Goal: Information Seeking & Learning: Learn about a topic

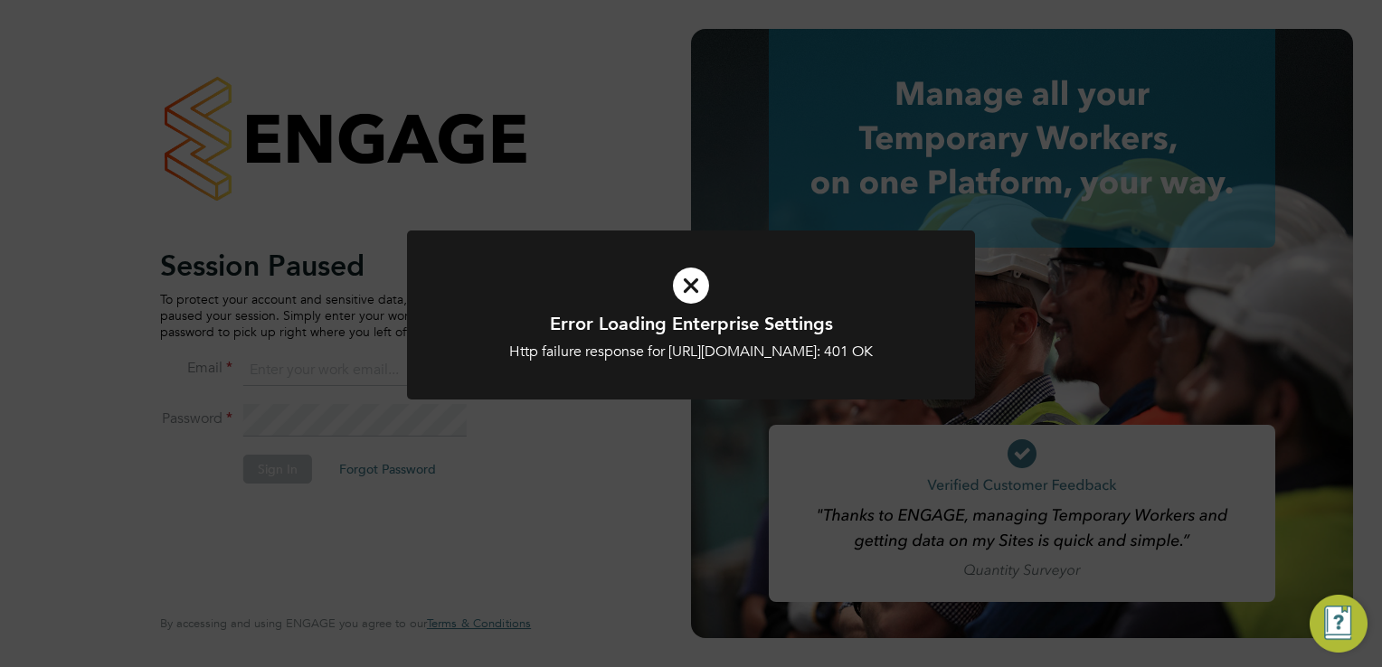
type input "[EMAIL_ADDRESS][DOMAIN_NAME]"
click at [713, 276] on icon at bounding box center [691, 286] width 470 height 71
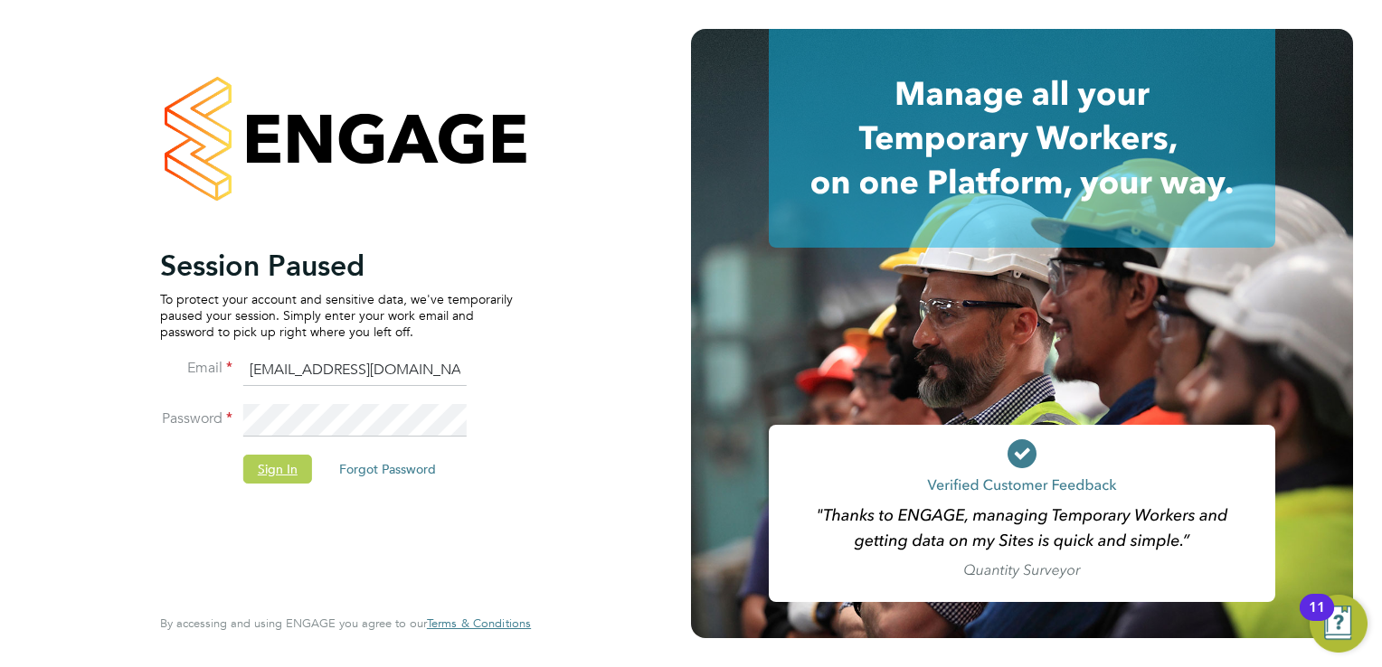
click at [282, 470] on button "Sign In" at bounding box center [277, 469] width 69 height 29
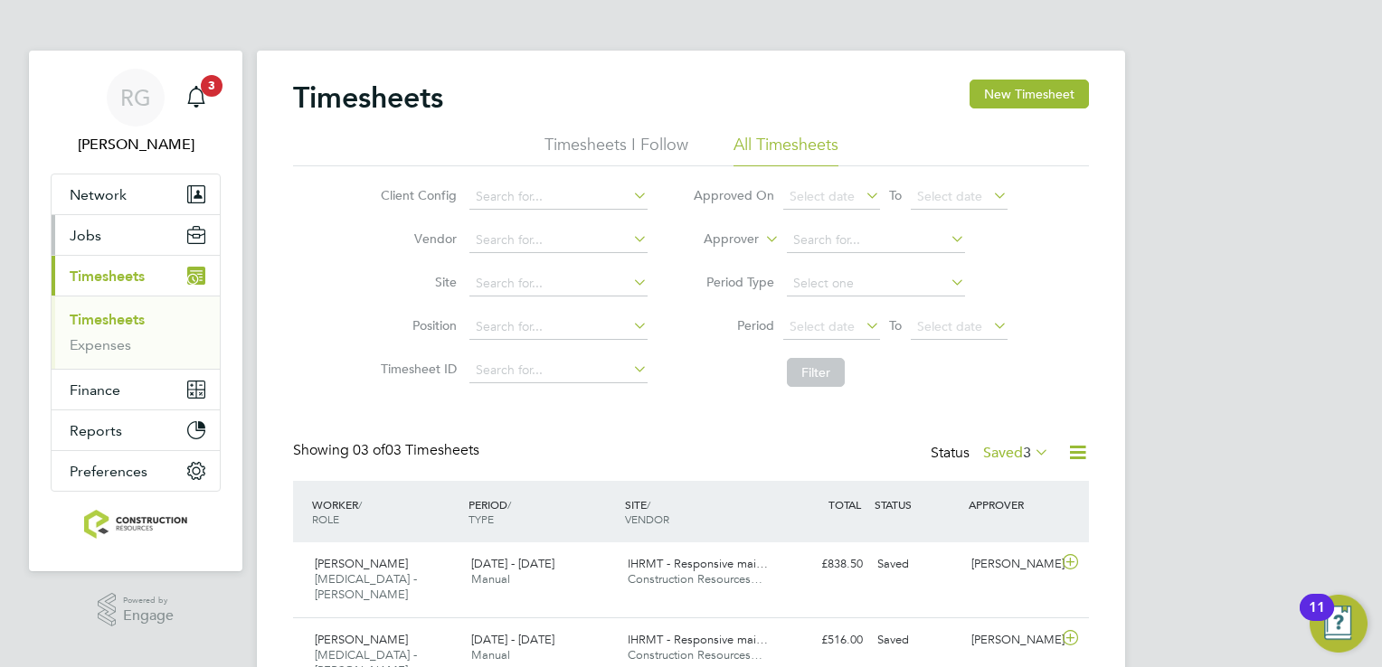
click at [105, 237] on button "Jobs" at bounding box center [136, 235] width 168 height 40
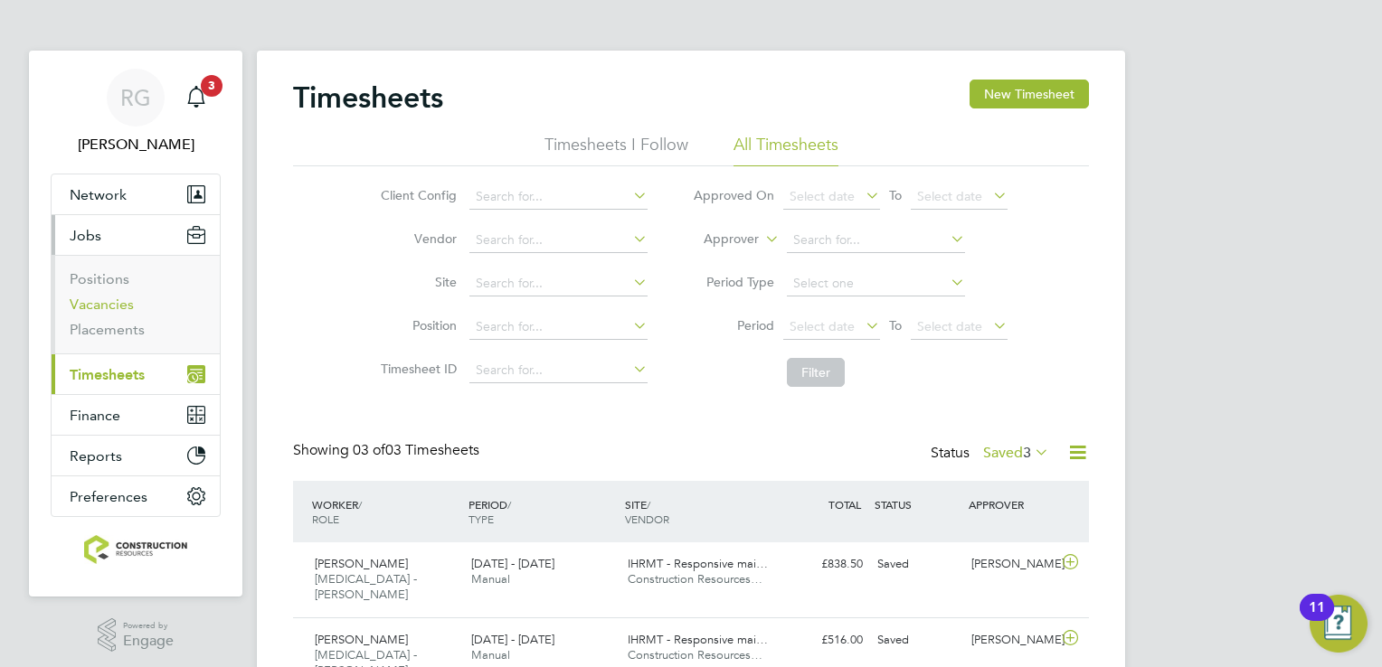
click at [111, 306] on link "Vacancies" at bounding box center [102, 304] width 64 height 17
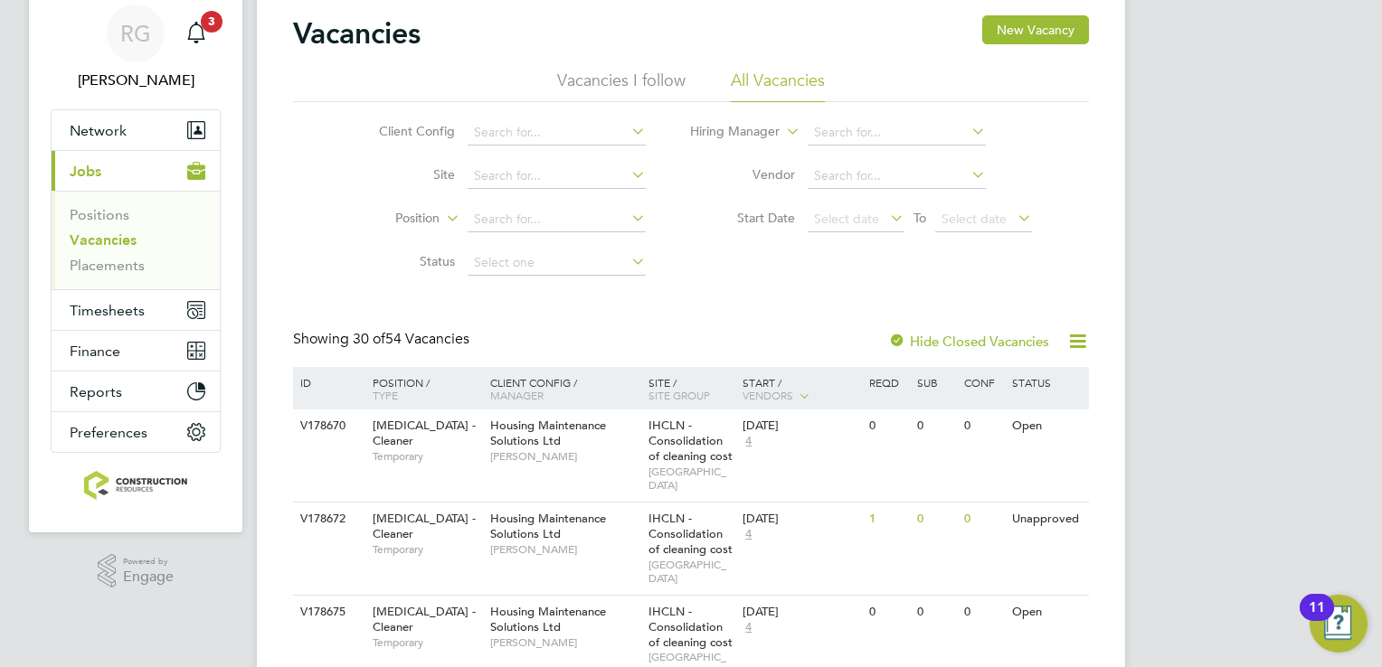
scroll to position [90, 0]
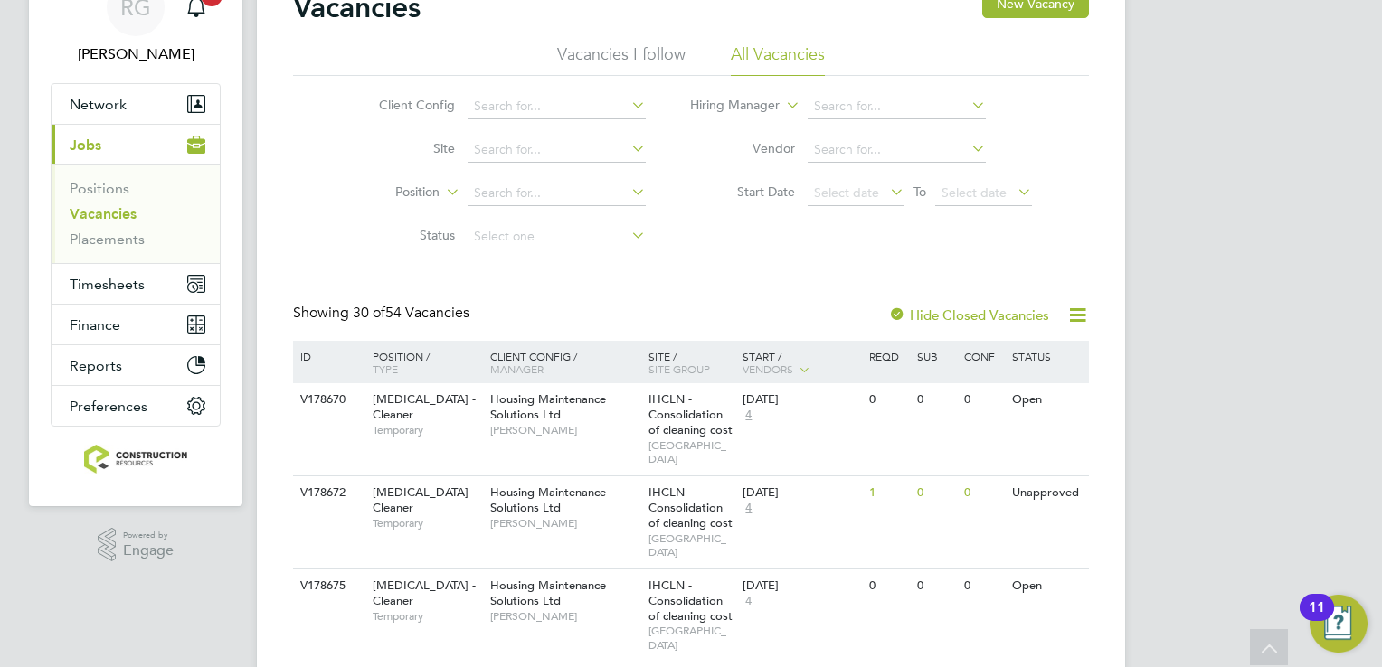
click at [1017, 316] on label "Hide Closed Vacancies" at bounding box center [968, 315] width 161 height 17
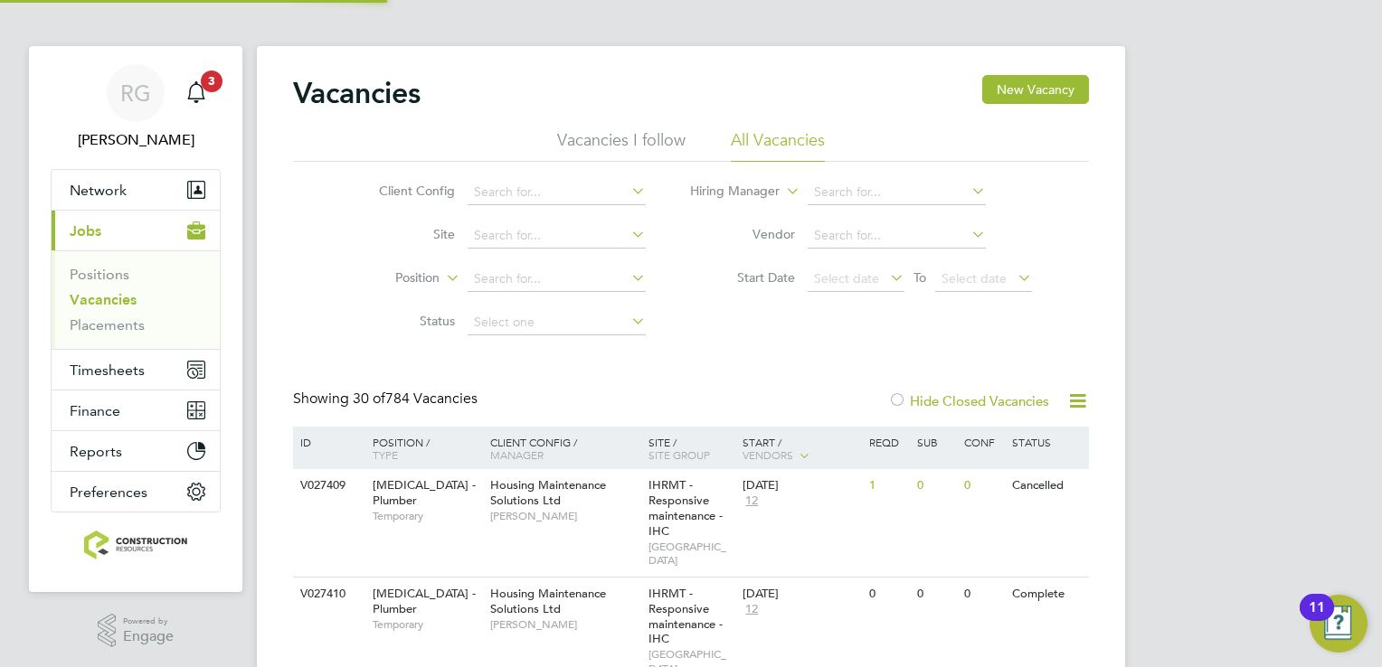
scroll to position [90, 0]
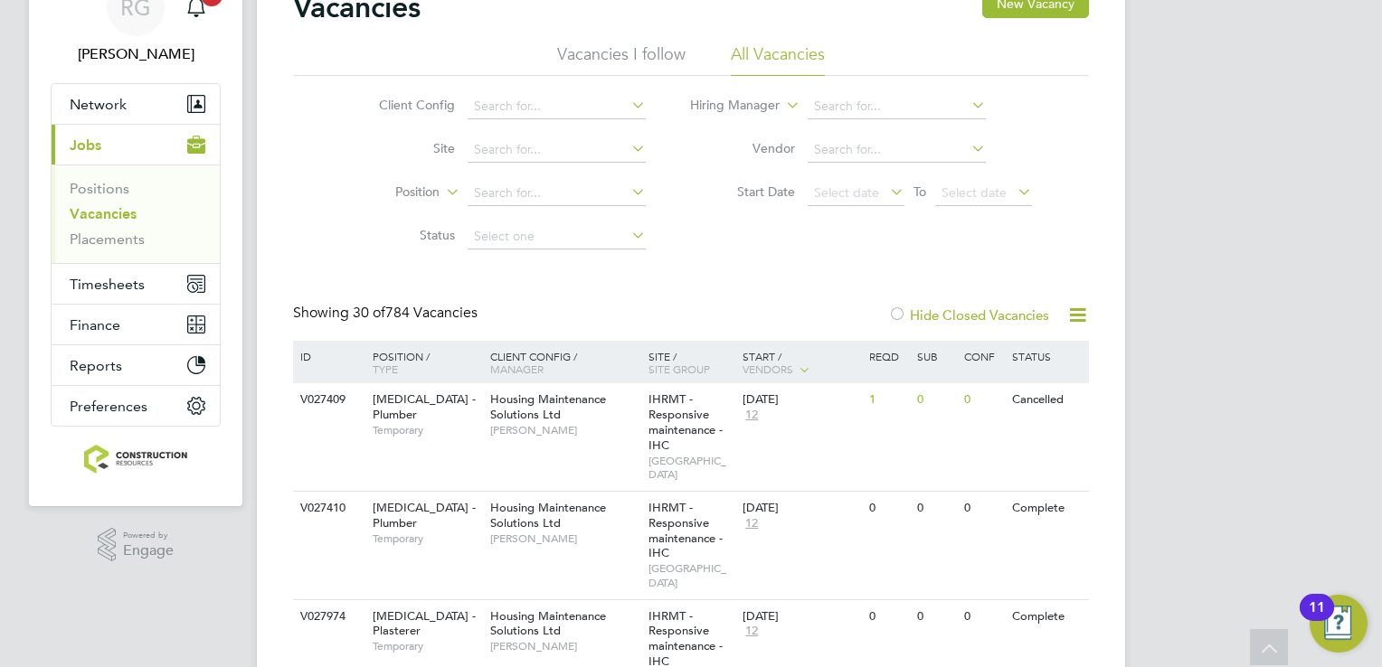
click at [1069, 318] on icon at bounding box center [1077, 315] width 23 height 23
click at [897, 317] on div at bounding box center [897, 316] width 18 height 18
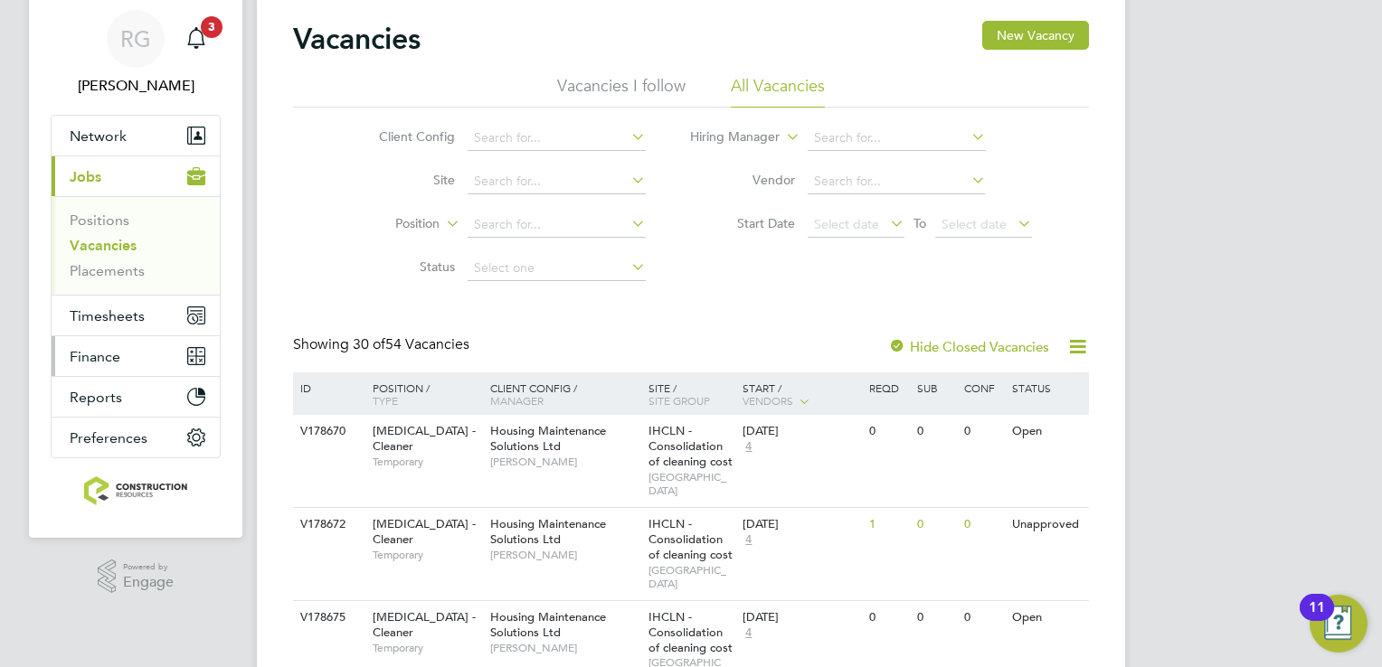
scroll to position [90, 0]
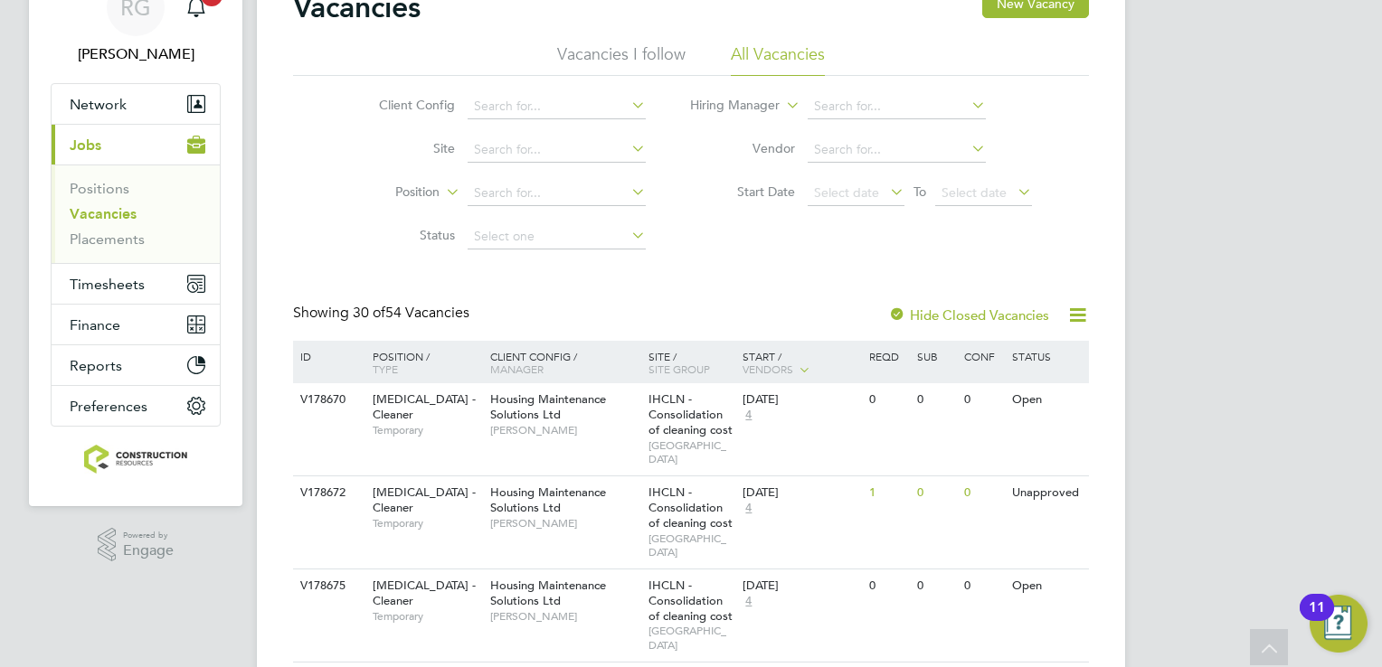
click at [511, 223] on li "Status" at bounding box center [498, 236] width 340 height 43
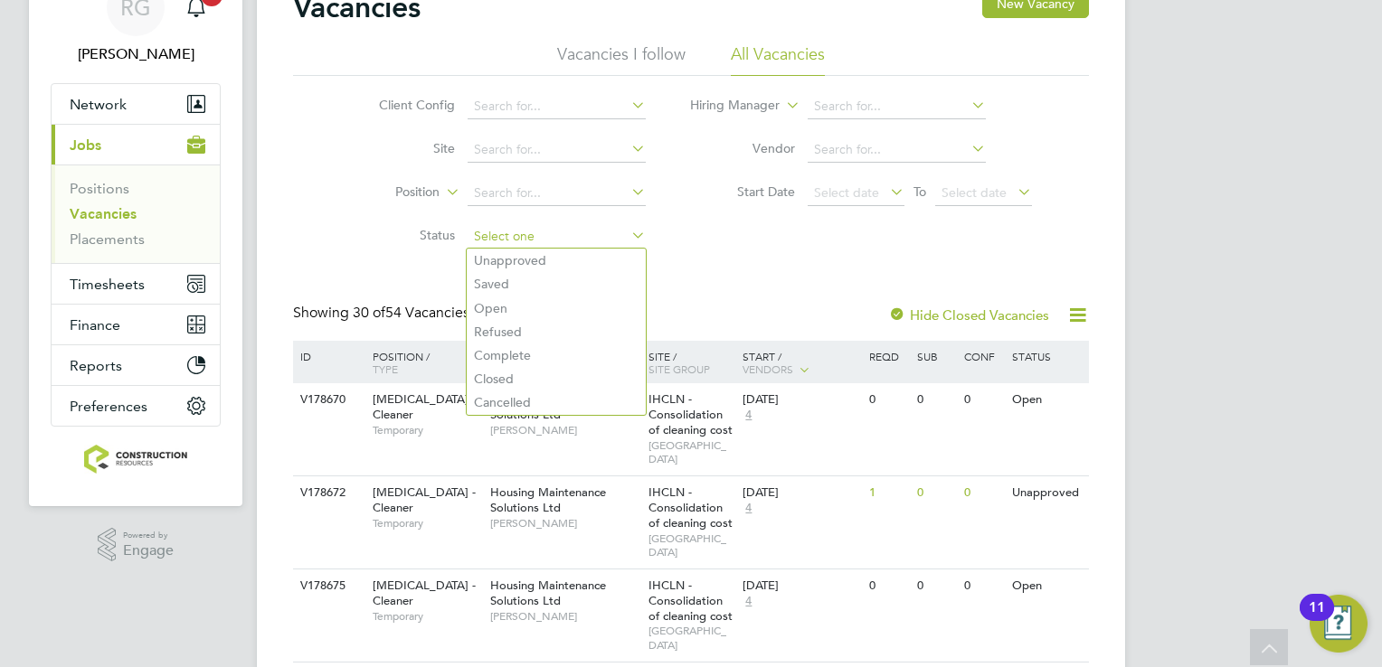
click at [521, 233] on input at bounding box center [557, 236] width 178 height 25
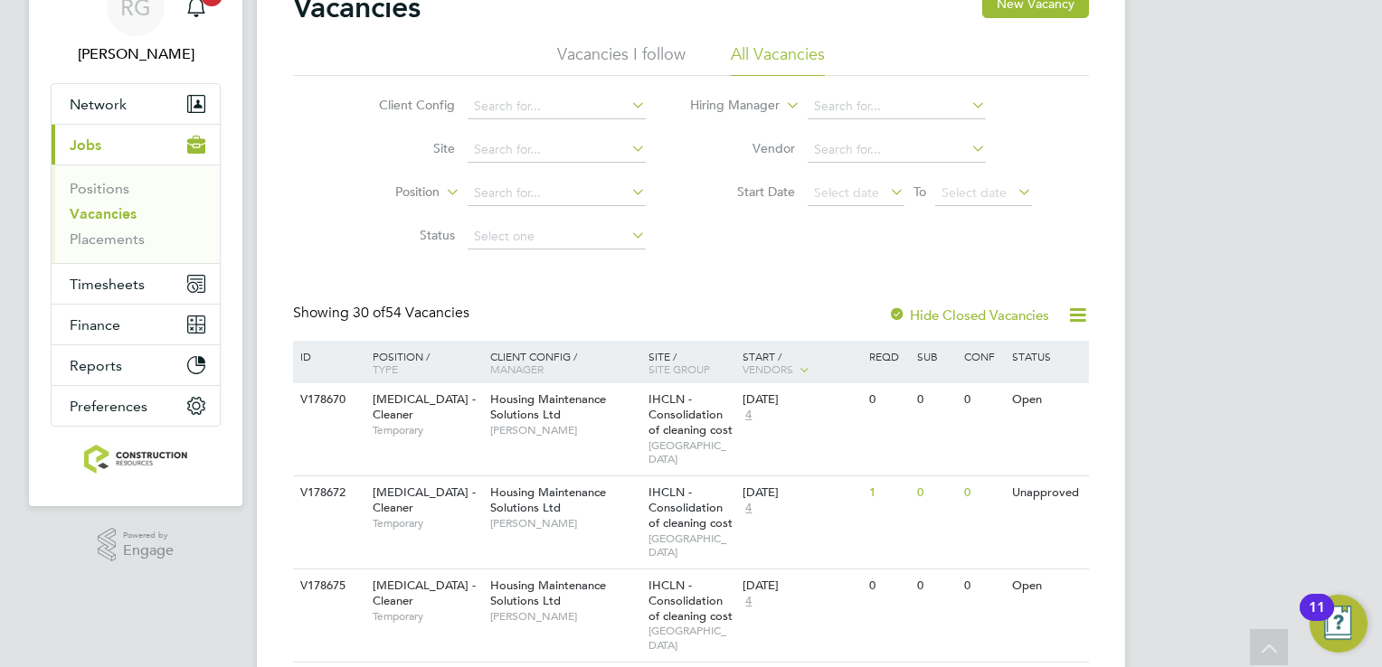
click at [520, 302] on li "Open" at bounding box center [556, 309] width 179 height 24
type input "Open"
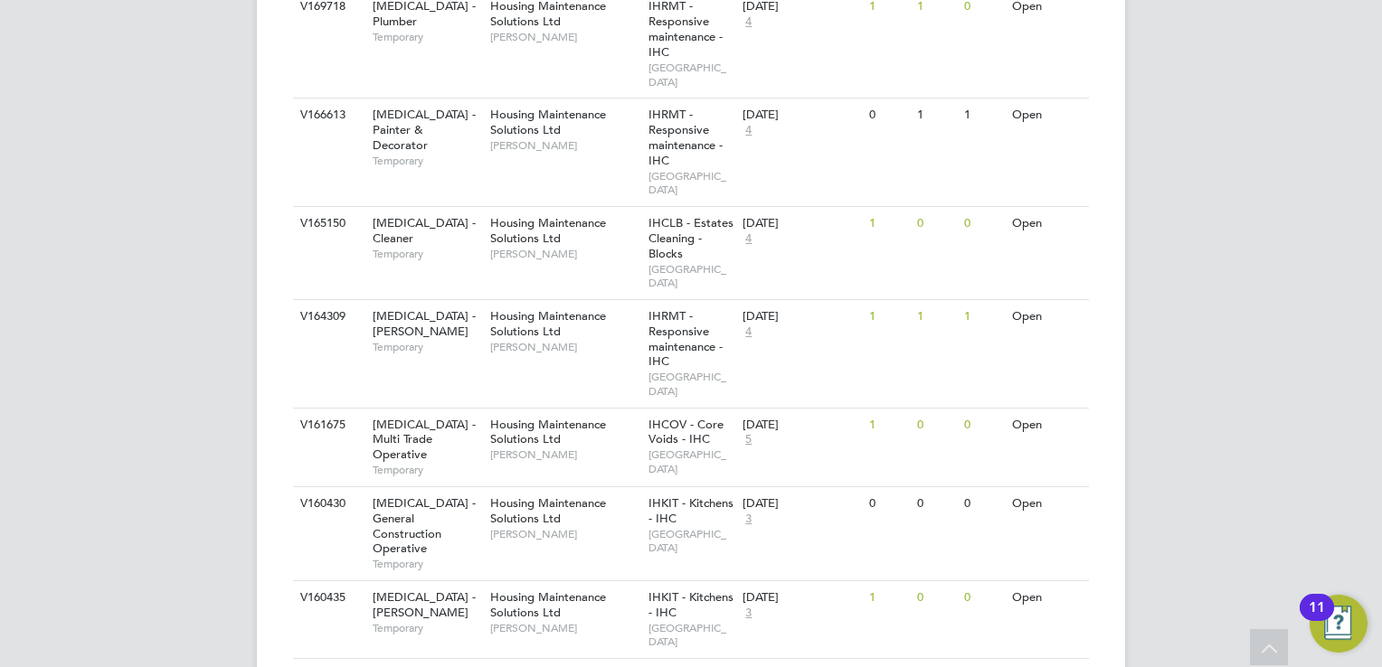
scroll to position [2261, 0]
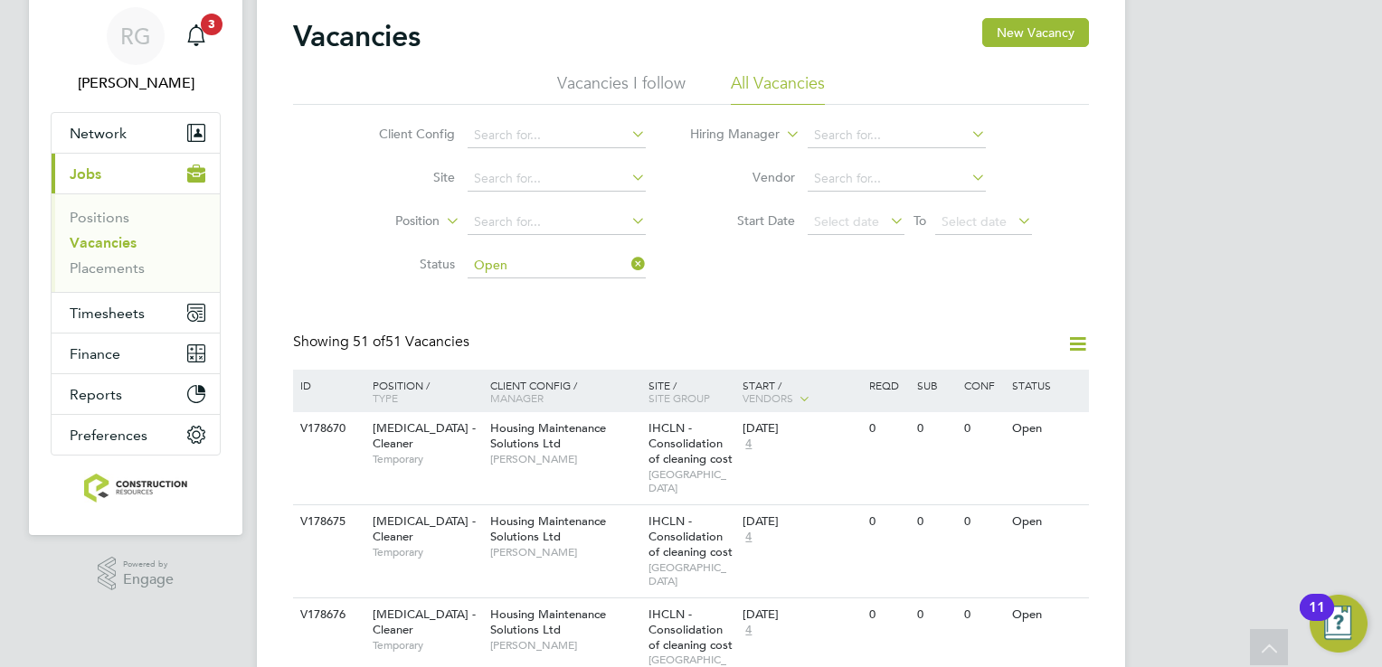
scroll to position [0, 0]
